Goal: Task Accomplishment & Management: Manage account settings

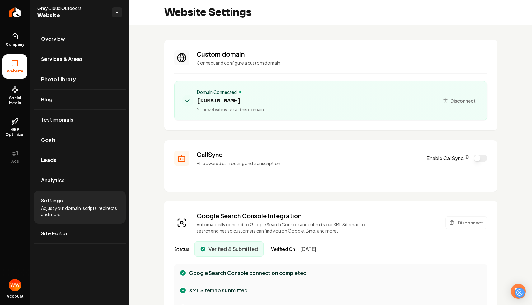
scroll to position [56, 0]
click at [448, 110] on div "Domain Connected [DOMAIN_NAME] Your website is live at this domain Disconnect" at bounding box center [330, 101] width 297 height 24
click at [385, 124] on section "Custom domain Connect and configure a custom domain. Domain Connected [DOMAIN_N…" at bounding box center [330, 85] width 333 height 91
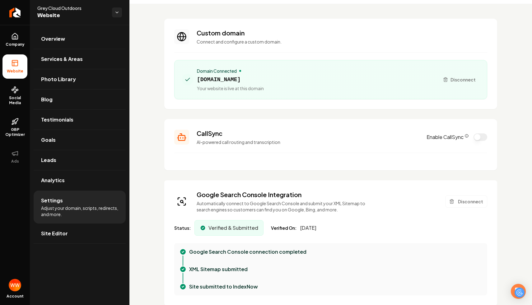
scroll to position [0, 0]
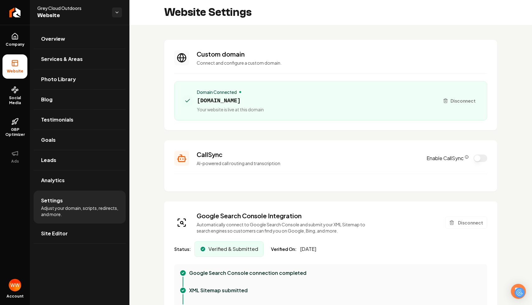
click at [334, 55] on h3 "Custom domain" at bounding box center [342, 54] width 291 height 9
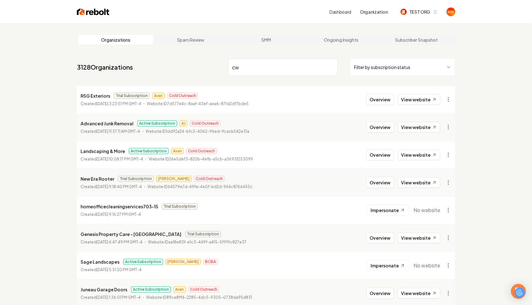
type input "c"
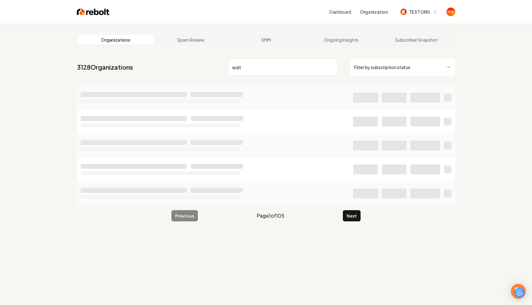
type input "watt"
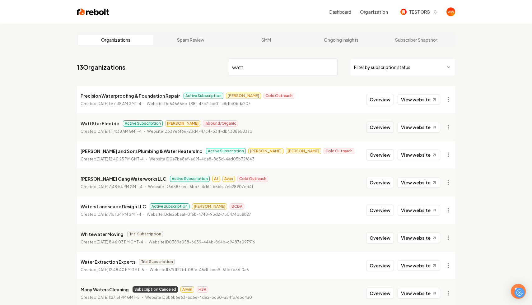
click at [377, 124] on button "Overview" at bounding box center [380, 127] width 28 height 11
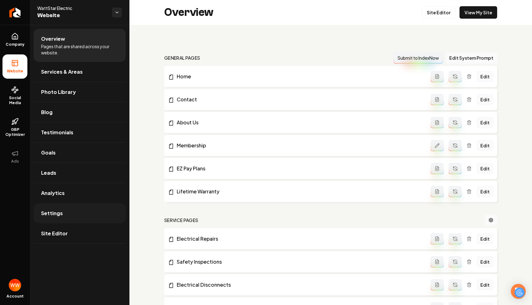
click at [69, 210] on link "Settings" at bounding box center [80, 213] width 92 height 20
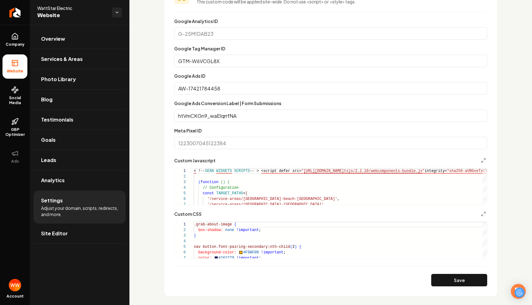
scroll to position [382, 0]
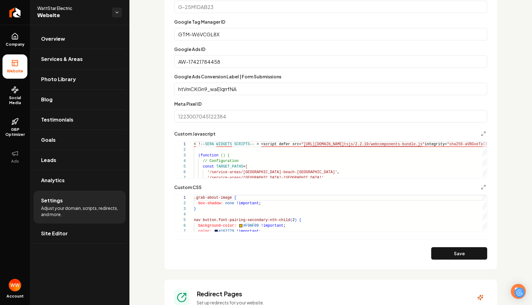
click at [486, 130] on form "Google Analytics ID Google Tag Manager ID GTM-W6VCGL8X Google Ads ID AW-1742178…" at bounding box center [330, 125] width 313 height 269
click at [484, 131] on button "Main content area" at bounding box center [483, 133] width 7 height 7
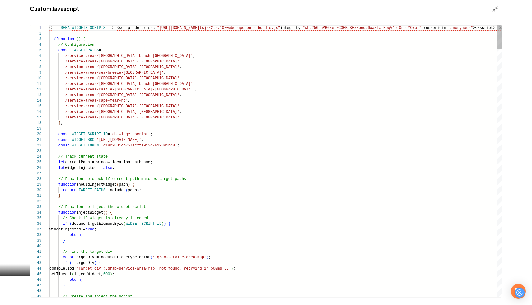
scroll to position [34, 0]
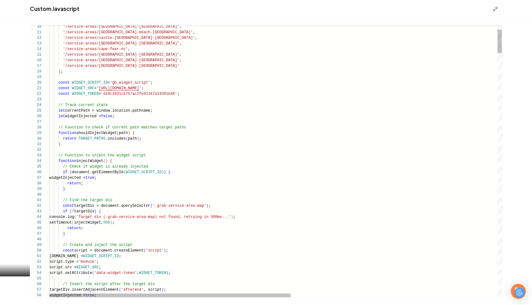
type textarea "**********"
type textarea "**"
type textarea "**********"
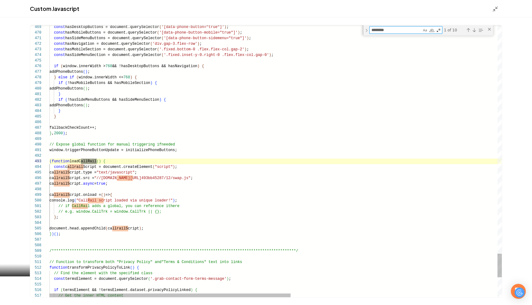
scroll to position [56, 49]
type textarea "********"
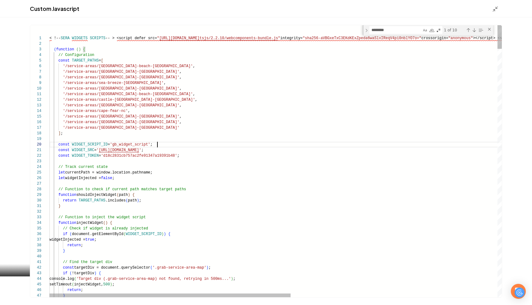
type textarea "**********"
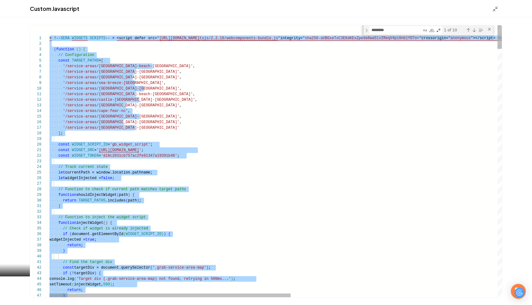
scroll to position [0, 0]
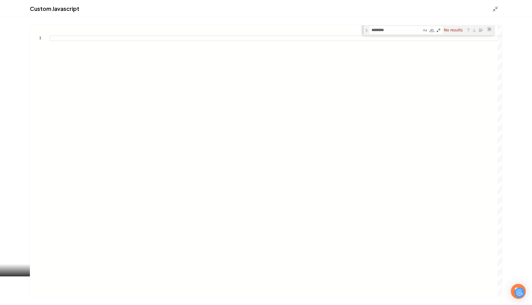
click at [489, 29] on div "Close (Escape)" at bounding box center [489, 29] width 5 height 5
click at [491, 13] on div "Custom Javascript" at bounding box center [266, 8] width 532 height 17
click at [493, 10] on icon "Main content area" at bounding box center [495, 9] width 6 height 6
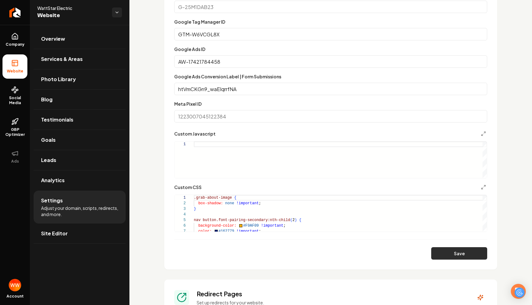
click at [459, 251] on button "Save" at bounding box center [459, 253] width 56 height 12
click at [345, 146] on div "Main content area" at bounding box center [340, 160] width 293 height 37
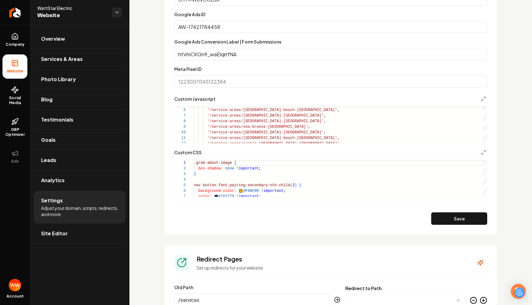
scroll to position [444, 0]
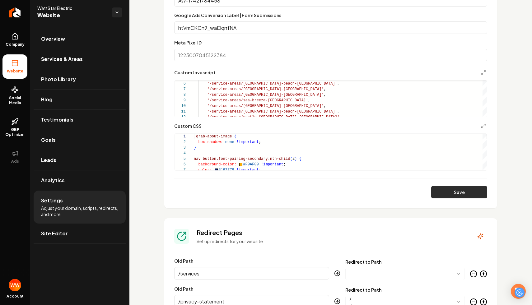
click at [450, 196] on button "Save" at bounding box center [459, 192] width 56 height 12
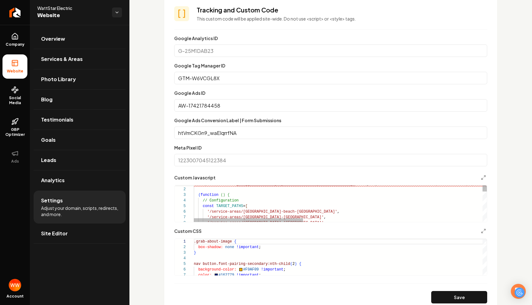
scroll to position [344, 0]
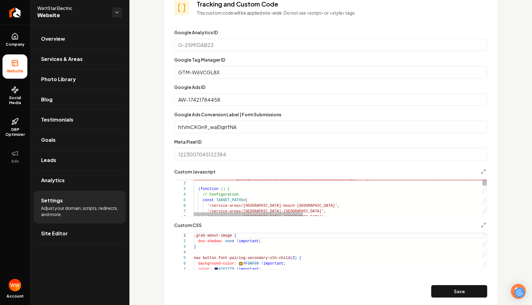
type textarea "**********"
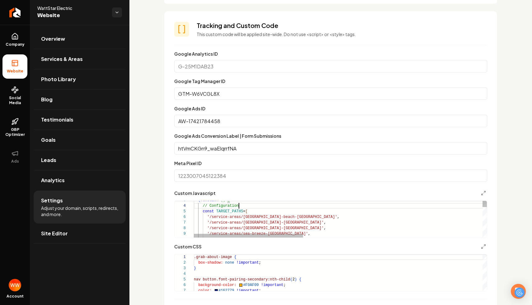
scroll to position [323, 0]
click at [357, 46] on section "Tracking and Custom Code This custom code will be applied site-wide. Do not use…" at bounding box center [330, 170] width 333 height 318
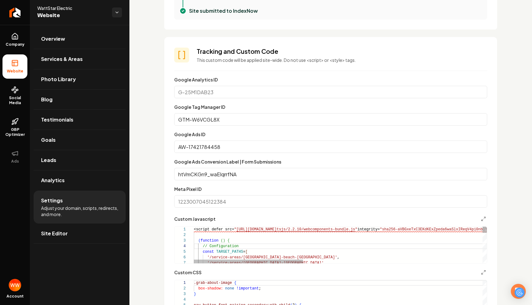
scroll to position [293, 0]
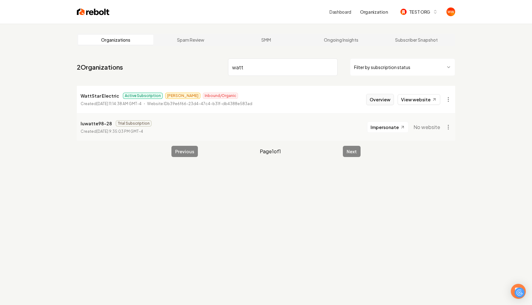
click at [385, 99] on button "Overview" at bounding box center [380, 99] width 28 height 11
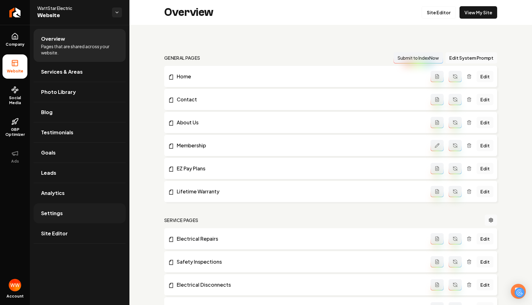
click at [84, 210] on link "Settings" at bounding box center [80, 213] width 92 height 20
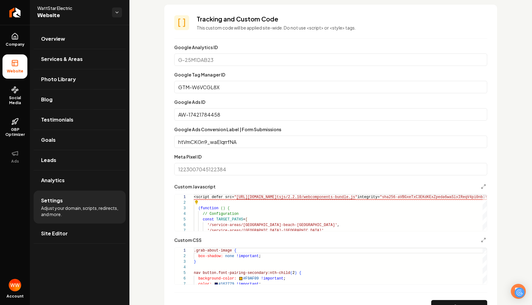
scroll to position [340, 0]
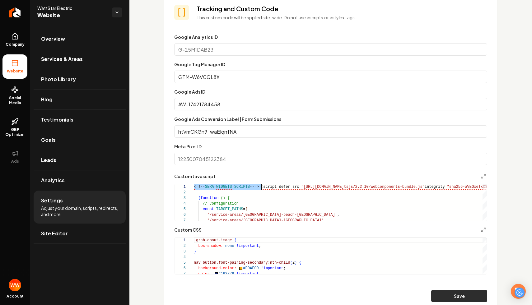
click at [463, 297] on button "Save" at bounding box center [459, 296] width 56 height 12
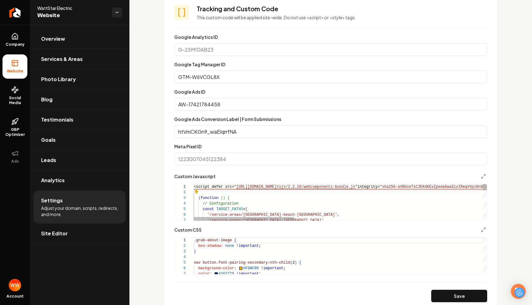
type textarea "**********"
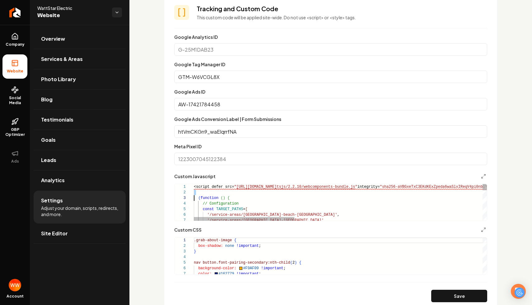
click at [206, 184] on div "Custom Javascript 1 2 3 4 5 6 7 <script defer src= " [URL][DOMAIN_NAME] tsjs/2.…" at bounding box center [330, 197] width 313 height 49
drag, startPoint x: 286, startPoint y: 18, endPoint x: 360, endPoint y: 16, distance: 74.1
click at [360, 16] on p "This custom code will be applied site-wide. Do not use <script> or <style> tags." at bounding box center [342, 17] width 291 height 6
click at [359, 20] on p "This custom code will be applied site-wide. Do not use <script> or <style> tags." at bounding box center [342, 17] width 291 height 6
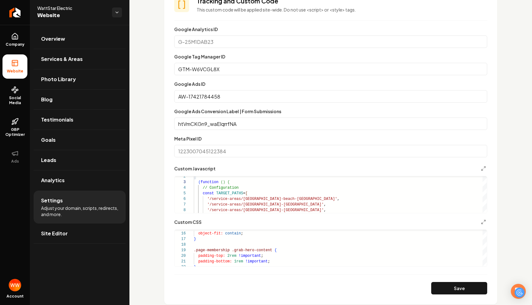
scroll to position [385, 0]
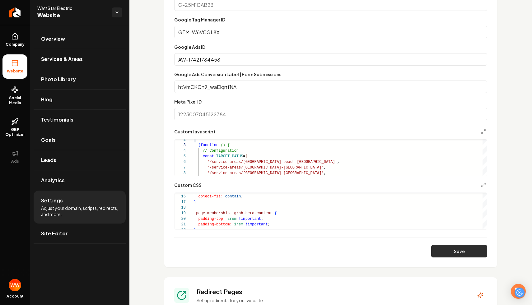
click at [454, 255] on button "Save" at bounding box center [459, 251] width 56 height 12
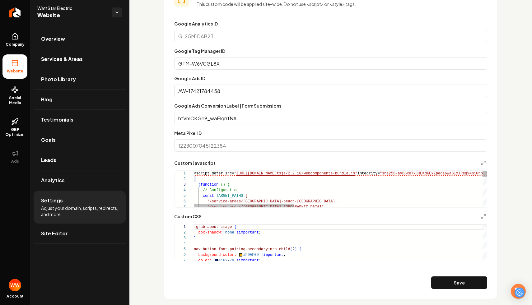
scroll to position [350, 0]
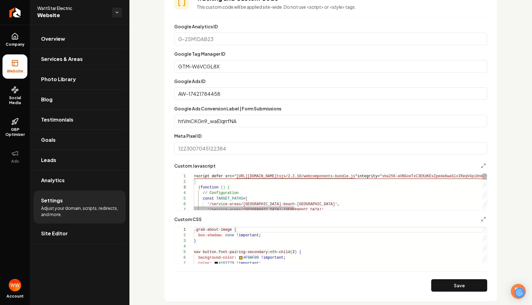
click at [147, 149] on div "Custom domain Connect and configure a custom domain. Domain Connected [DOMAIN_N…" at bounding box center [330, 124] width 403 height 898
click at [266, 90] on input "AW-17421784458" at bounding box center [330, 93] width 313 height 12
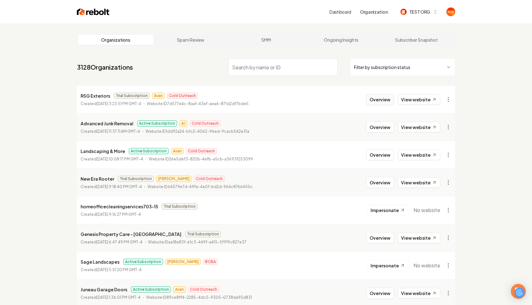
click at [385, 102] on button "Overview" at bounding box center [380, 99] width 28 height 11
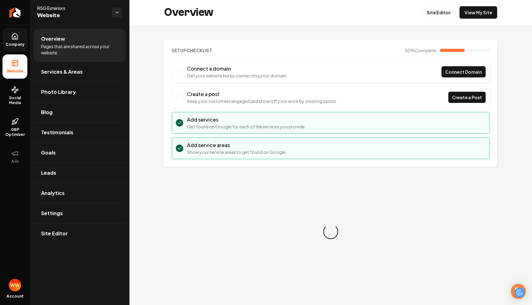
click at [19, 44] on span "Company" at bounding box center [15, 44] width 24 height 5
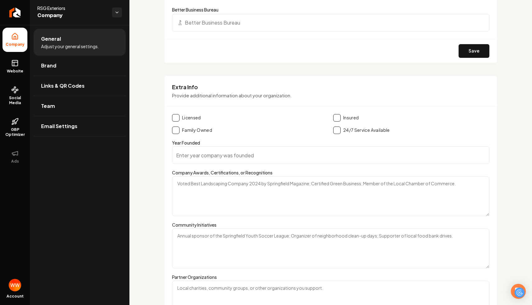
scroll to position [902, 0]
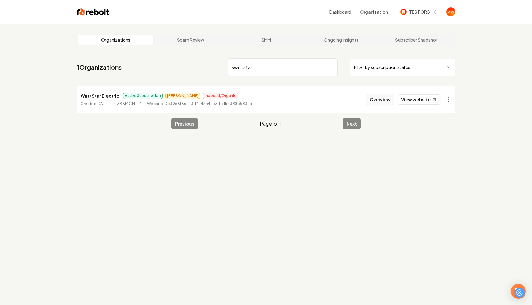
type input "wattstar"
click at [387, 99] on button "Overview" at bounding box center [380, 99] width 28 height 11
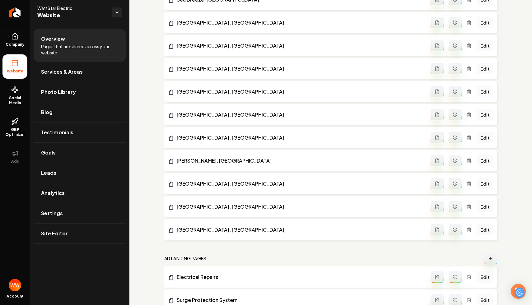
scroll to position [766, 0]
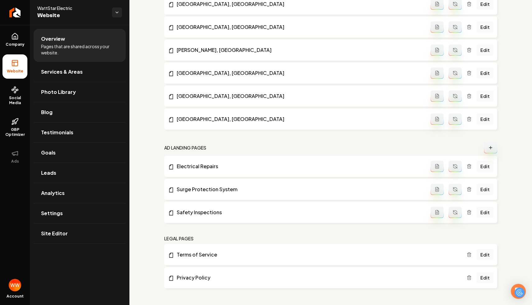
click at [189, 161] on li "Electrical Repairs Edit" at bounding box center [330, 166] width 333 height 21
click at [201, 168] on link "Electrical Repairs" at bounding box center [299, 166] width 263 height 7
click at [54, 214] on span "Settings" at bounding box center [52, 213] width 22 height 7
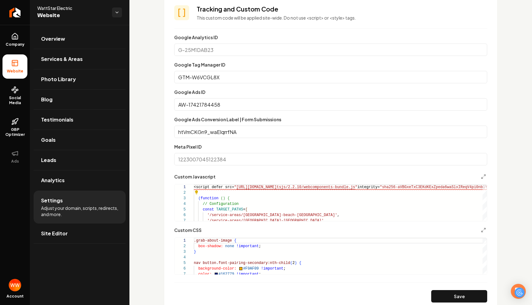
scroll to position [403, 0]
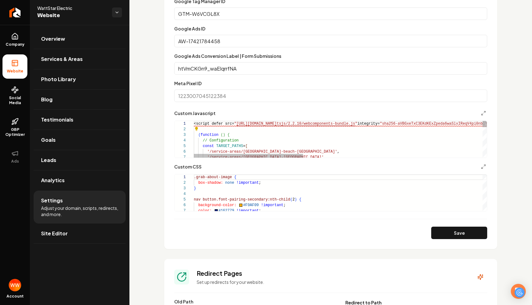
type textarea "**********"
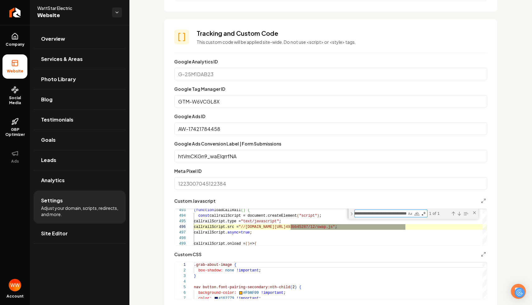
scroll to position [324, 0]
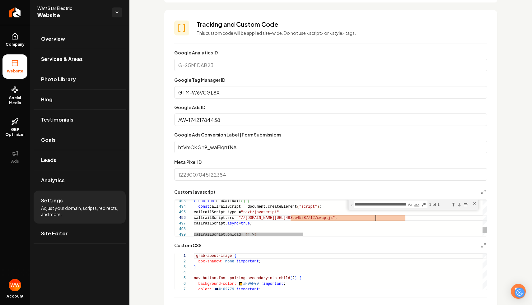
scroll to position [28, 182]
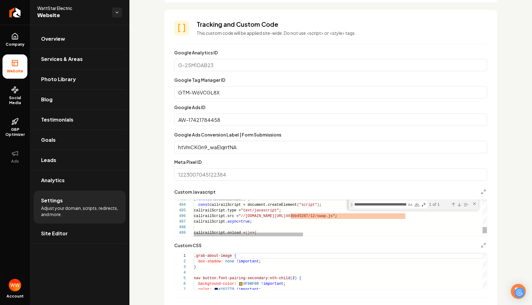
type textarea "**********"
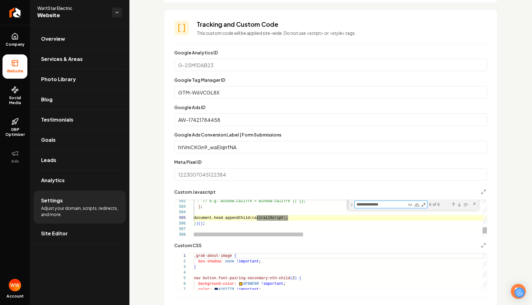
scroll to position [56, 49]
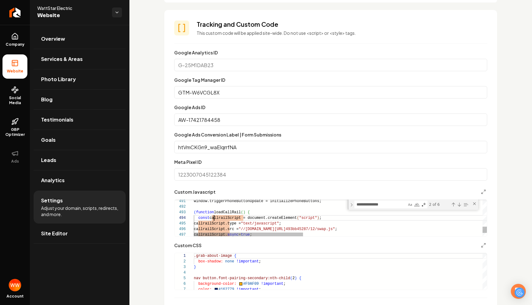
scroll to position [17, 20]
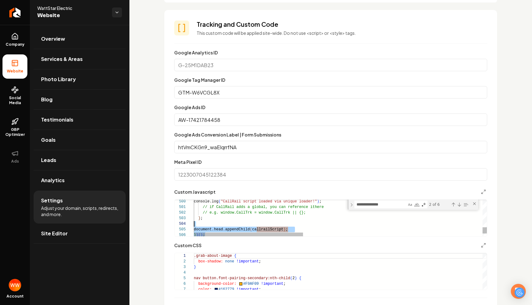
type textarea "**********"
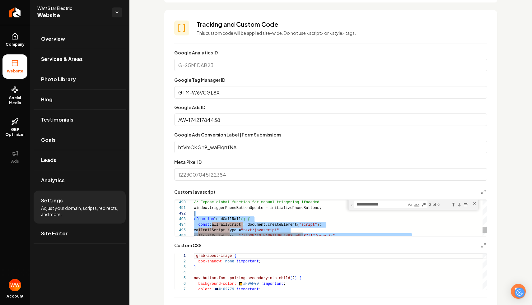
scroll to position [11, 0]
drag, startPoint x: 246, startPoint y: 223, endPoint x: 192, endPoint y: 218, distance: 53.8
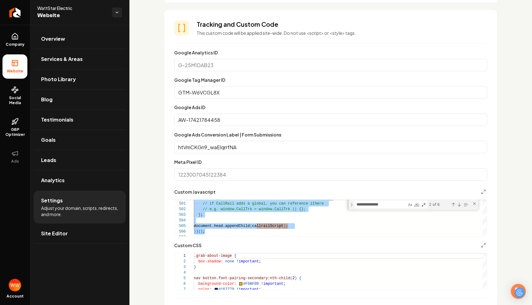
click at [508, 62] on div "Custom domain Connect and configure a custom domain. Domain Connected wattstare…" at bounding box center [330, 150] width 403 height 898
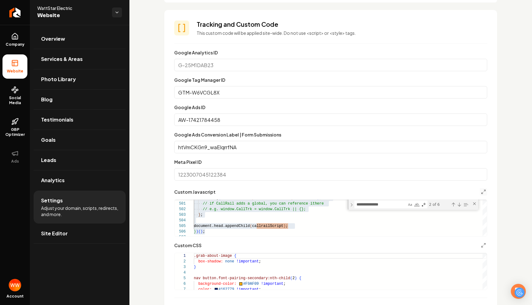
click at [484, 195] on button "Main content area" at bounding box center [483, 191] width 7 height 7
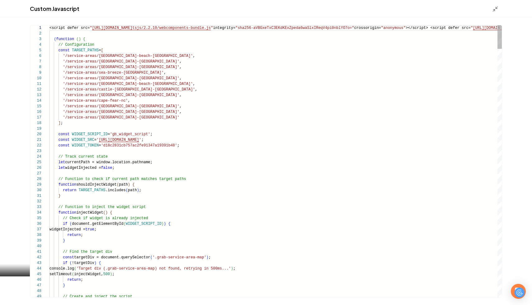
scroll to position [39, 0]
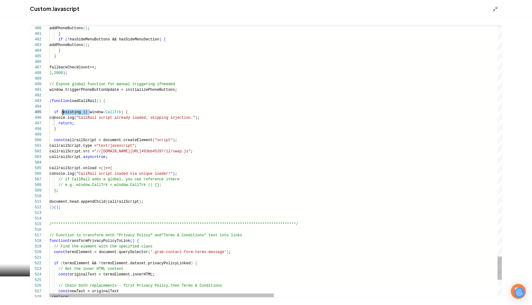
scroll to position [22, 13]
type textarea "**********"
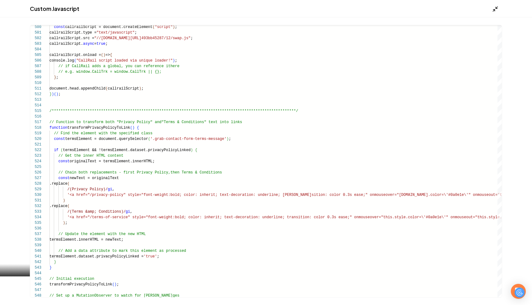
click at [495, 11] on polyline "Main content area" at bounding box center [494, 10] width 2 height 2
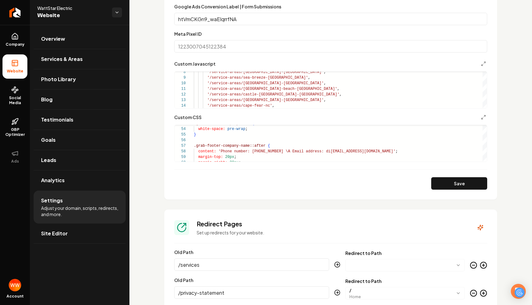
scroll to position [484, 0]
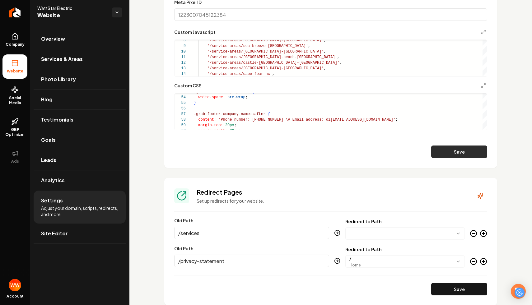
click at [459, 152] on button "Save" at bounding box center [459, 152] width 56 height 12
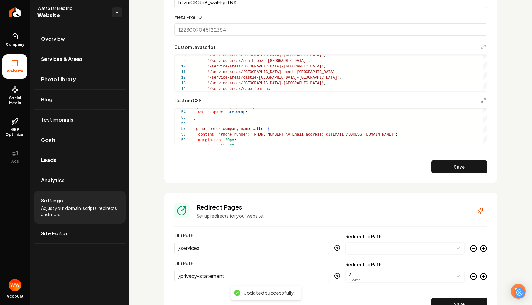
scroll to position [468, 0]
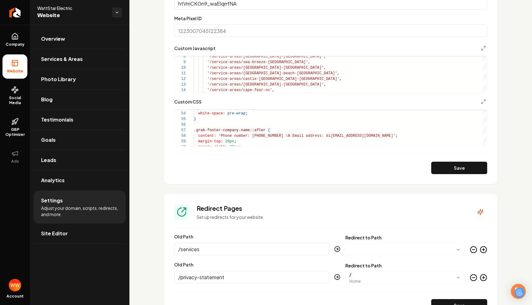
click at [352, 181] on section "Tracking and Custom Code This custom code will be applied site-wide. Do not use…" at bounding box center [330, 25] width 333 height 318
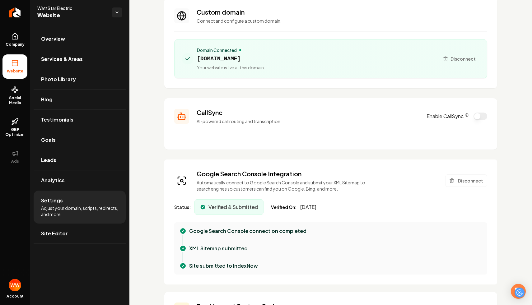
scroll to position [4, 0]
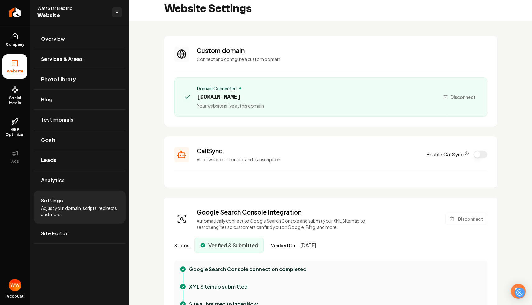
click at [478, 152] on button "Enable CallSync" at bounding box center [481, 154] width 14 height 7
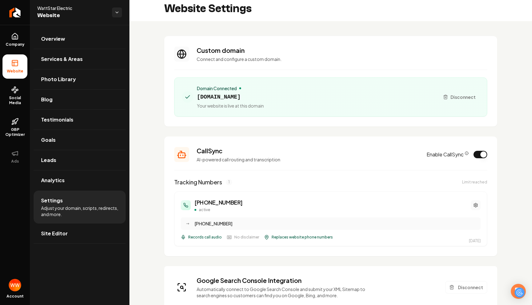
click at [473, 202] on button "Main content area" at bounding box center [476, 205] width 10 height 10
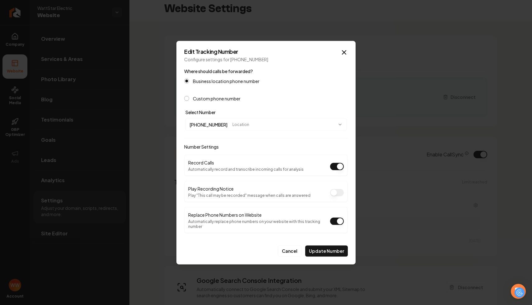
click at [298, 128] on button "(910) 407-1887 Location" at bounding box center [265, 124] width 161 height 12
click at [301, 104] on div at bounding box center [266, 152] width 532 height 305
click at [282, 245] on button "Cancel" at bounding box center [290, 250] width 24 height 11
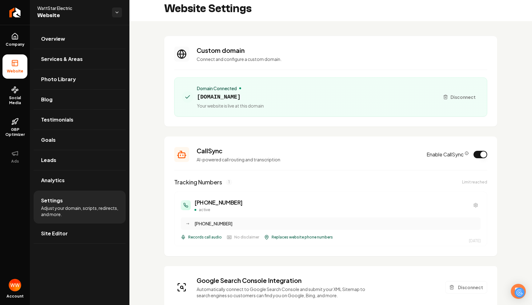
click at [478, 155] on button "Enable CallSync" at bounding box center [481, 154] width 14 height 7
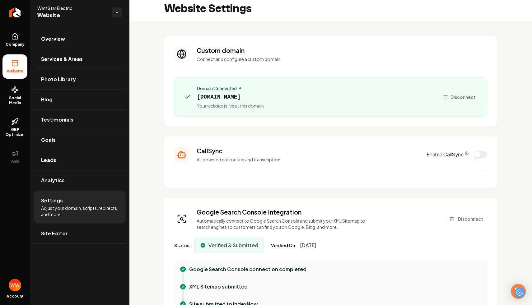
click at [85, 35] on link "Overview" at bounding box center [80, 39] width 92 height 20
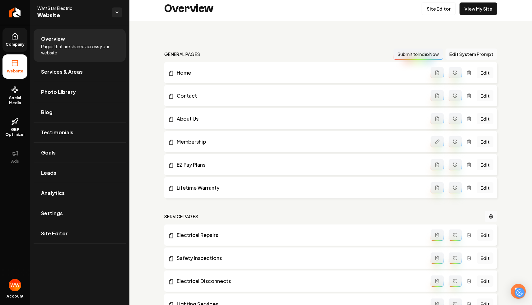
click at [15, 40] on link "Company" at bounding box center [14, 40] width 25 height 24
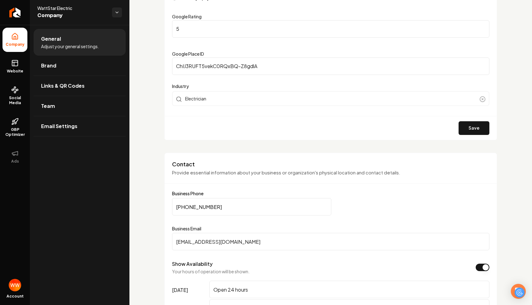
scroll to position [175, 0]
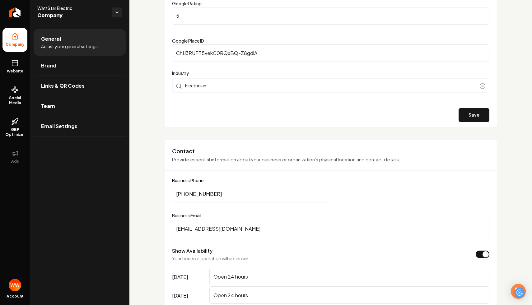
click at [263, 194] on input "(910) 407-1887" at bounding box center [251, 193] width 159 height 17
click at [250, 195] on input "(910) 407-1887" at bounding box center [251, 193] width 159 height 17
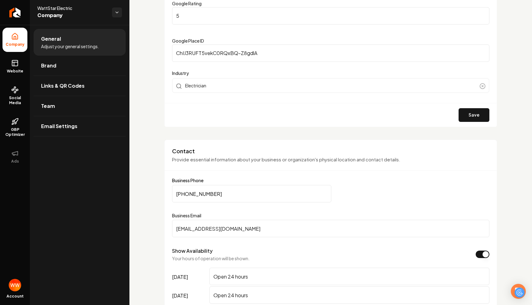
click at [250, 195] on input "(910) 407-1887" at bounding box center [251, 193] width 159 height 17
click at [193, 193] on input "(910) 407-1887" at bounding box center [251, 193] width 159 height 17
click at [210, 193] on input "(910) 407-1887" at bounding box center [251, 193] width 159 height 17
click at [246, 193] on input "(910) 407-1887" at bounding box center [251, 193] width 159 height 17
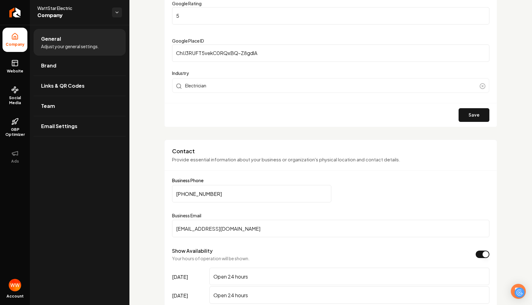
click at [302, 173] on div "Contact Provide essential information about your business or organization's phy…" at bounding box center [330, 281] width 333 height 283
click at [217, 193] on input "(910) 407-1887" at bounding box center [251, 193] width 159 height 17
click at [11, 62] on icon at bounding box center [14, 62] width 7 height 7
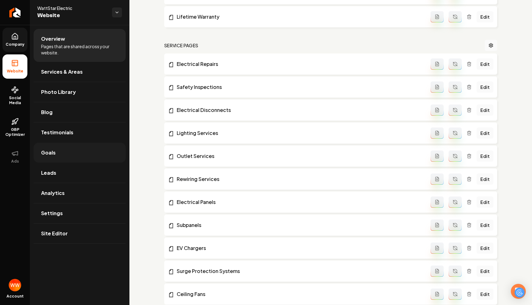
click at [68, 148] on link "Goals" at bounding box center [80, 153] width 92 height 20
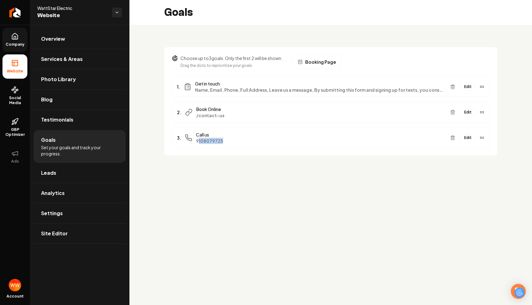
drag, startPoint x: 232, startPoint y: 144, endPoint x: 198, endPoint y: 142, distance: 34.3
click at [198, 142] on div "3. Call us 9108079725 Edit" at bounding box center [331, 138] width 318 height 21
click at [467, 138] on button "Edit" at bounding box center [468, 138] width 16 height 8
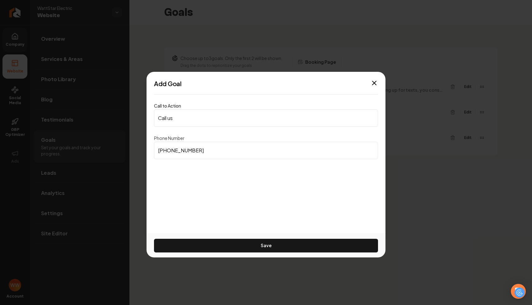
click at [210, 153] on input "(910) 807-9725" at bounding box center [266, 150] width 224 height 17
click at [228, 150] on input "(910) 807-9725" at bounding box center [266, 150] width 224 height 17
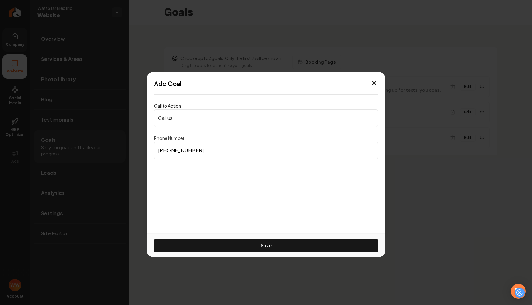
click at [279, 153] on input "(910) 807-9725" at bounding box center [266, 150] width 224 height 17
click at [379, 81] on div "Add Goal" at bounding box center [266, 83] width 239 height 9
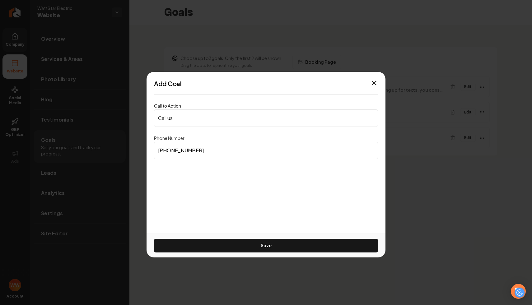
click at [379, 81] on div "Add Goal" at bounding box center [266, 83] width 239 height 9
click at [375, 82] on icon "button" at bounding box center [374, 82] width 7 height 7
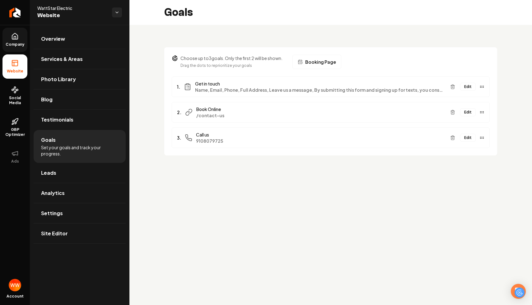
click at [23, 41] on link "Company" at bounding box center [14, 40] width 25 height 24
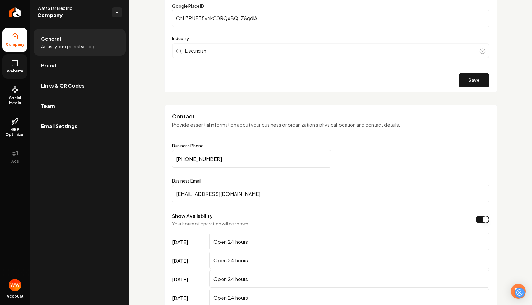
scroll to position [214, 0]
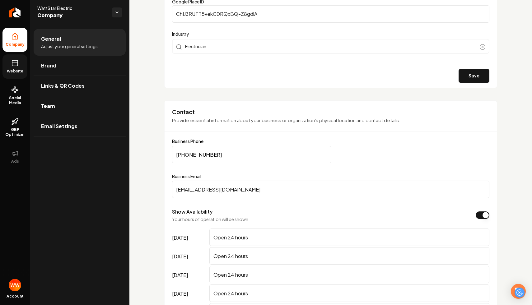
drag, startPoint x: 228, startPoint y: 156, endPoint x: 162, endPoint y: 154, distance: 66.0
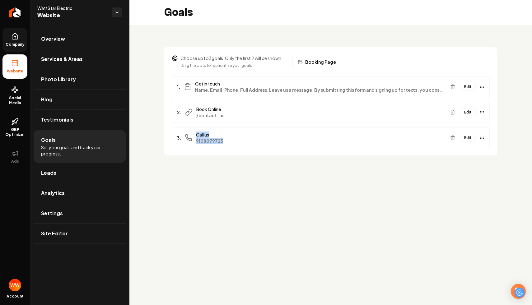
drag, startPoint x: 233, startPoint y: 141, endPoint x: 184, endPoint y: 138, distance: 49.3
click at [184, 138] on div "3. Call us 9108079725" at bounding box center [311, 138] width 268 height 12
click at [241, 141] on span "9108079725" at bounding box center [320, 141] width 249 height 6
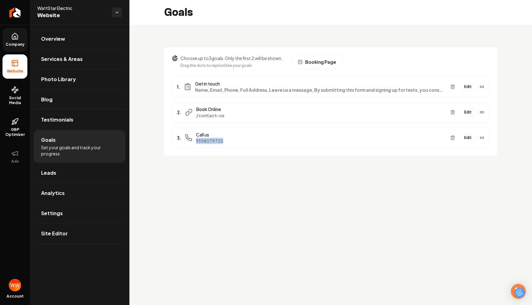
click at [241, 141] on span "9108079725" at bounding box center [320, 141] width 249 height 6
click at [255, 140] on span "9108079725" at bounding box center [320, 141] width 249 height 6
click at [242, 141] on span "9108079725" at bounding box center [320, 141] width 249 height 6
